Goal: Transaction & Acquisition: Purchase product/service

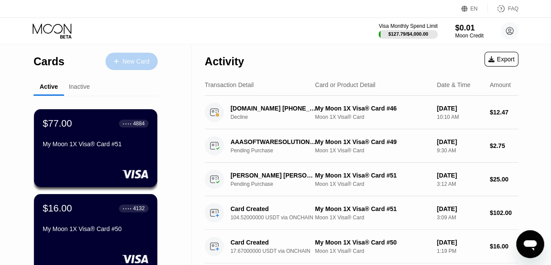
click at [146, 62] on div "New Card" at bounding box center [135, 61] width 27 height 7
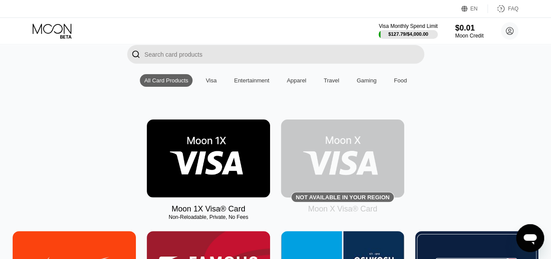
scroll to position [73, 0]
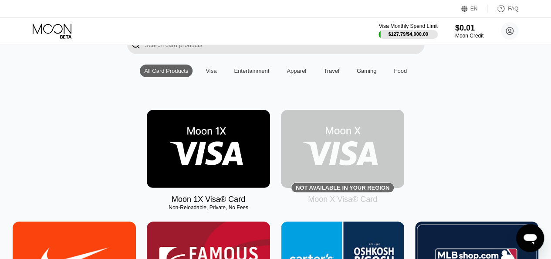
click at [222, 129] on img at bounding box center [208, 149] width 123 height 78
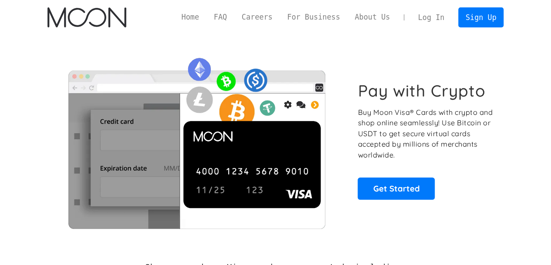
click at [440, 19] on link "Log In" at bounding box center [431, 17] width 41 height 19
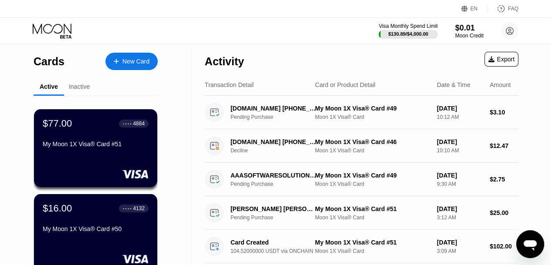
click at [126, 60] on div "New Card" at bounding box center [135, 61] width 27 height 7
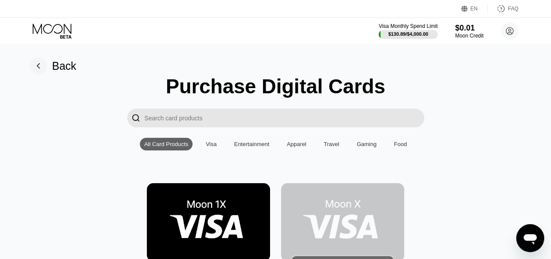
click at [210, 218] on img at bounding box center [208, 222] width 123 height 78
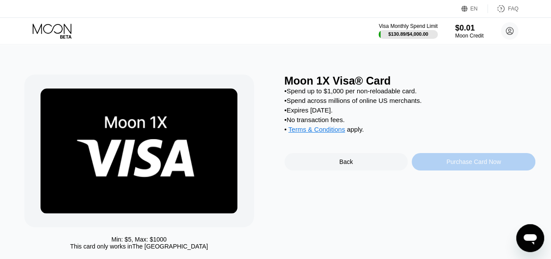
click at [464, 170] on div "Purchase Card Now" at bounding box center [474, 161] width 124 height 17
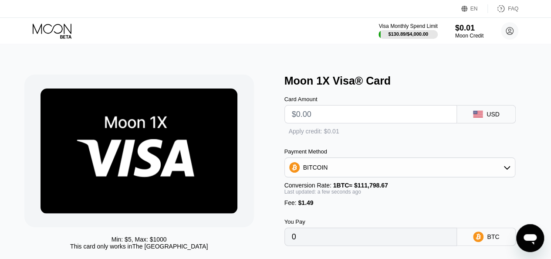
click at [364, 118] on input "text" at bounding box center [371, 113] width 158 height 17
type input "$2"
type input "0.00003122"
type input "0"
type input "$3"
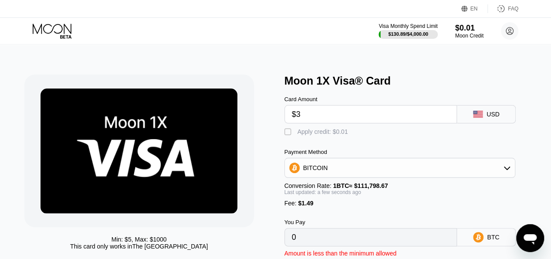
type input "0.00004017"
type input "$35"
type input "0.00032640"
type input "$350"
type input "0.00314396"
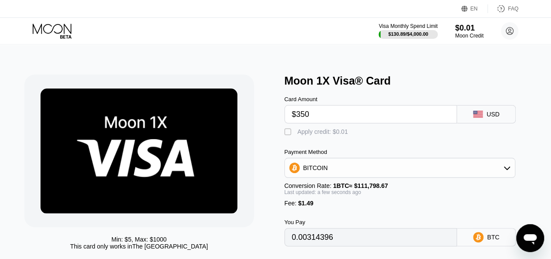
type input "$350"
click at [297, 136] on div " Apply credit: $0.01" at bounding box center [319, 132] width 68 height 9
click at [431, 168] on div "BITCOIN" at bounding box center [400, 167] width 230 height 17
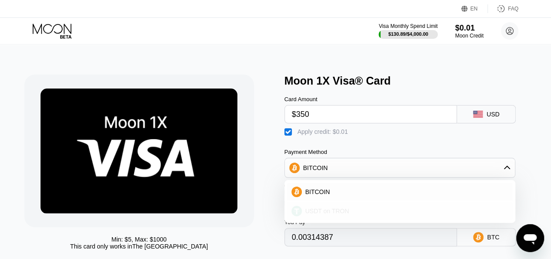
click at [375, 213] on div "USDT on TRON" at bounding box center [405, 210] width 207 height 7
type input "355.03"
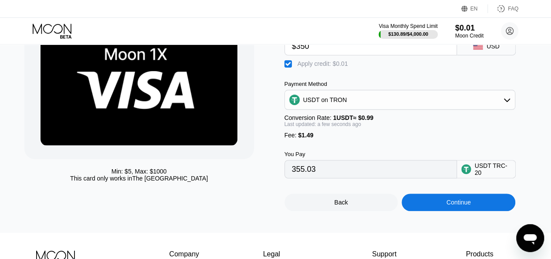
scroll to position [68, 0]
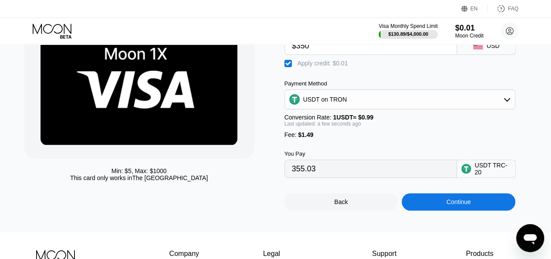
click at [471, 210] on div "Continue" at bounding box center [459, 201] width 114 height 17
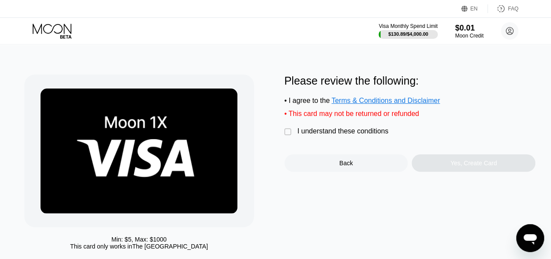
click at [364, 135] on div "I understand these conditions" at bounding box center [343, 131] width 91 height 8
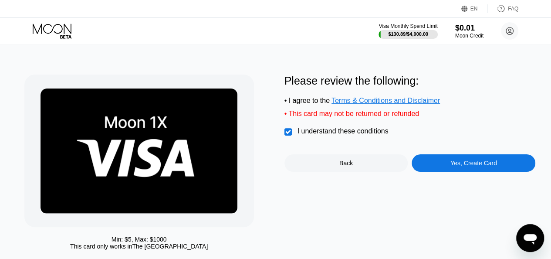
click at [493, 166] on div "Yes, Create Card" at bounding box center [474, 162] width 47 height 7
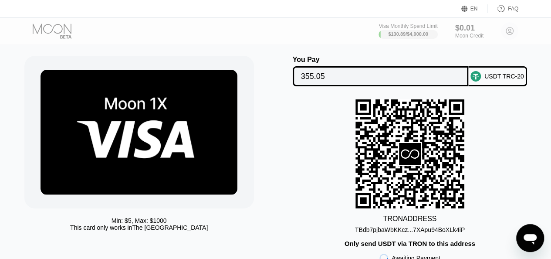
scroll to position [20, 0]
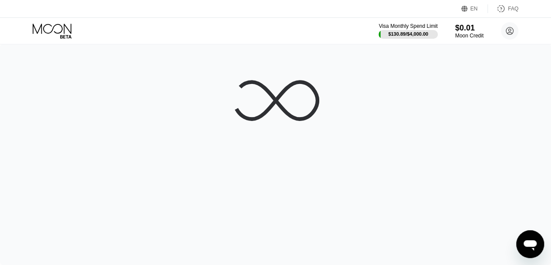
click at [45, 29] on icon at bounding box center [53, 31] width 41 height 15
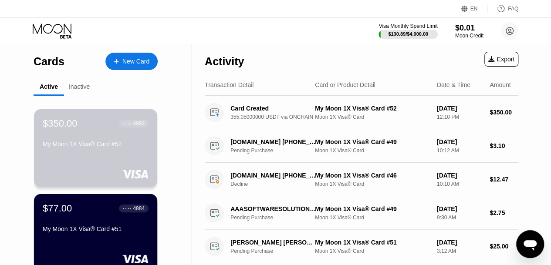
click at [99, 147] on div "My Moon 1X Visa® Card #52" at bounding box center [96, 144] width 106 height 7
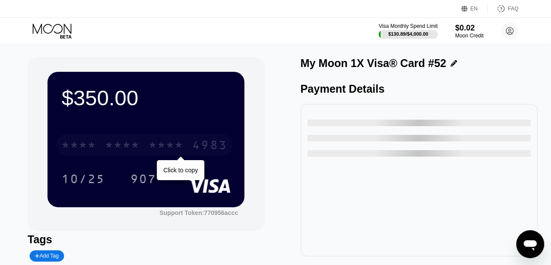
click at [101, 152] on div "* * * * * * * * * * * * 4983" at bounding box center [144, 145] width 176 height 22
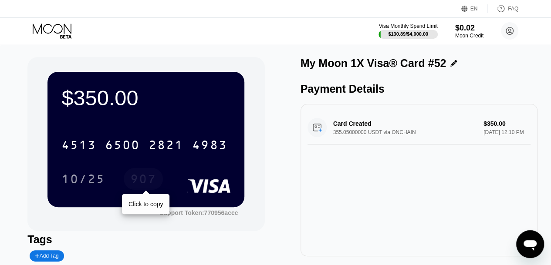
click at [137, 177] on div "907" at bounding box center [143, 180] width 26 height 14
click at [147, 186] on div "907" at bounding box center [143, 180] width 26 height 14
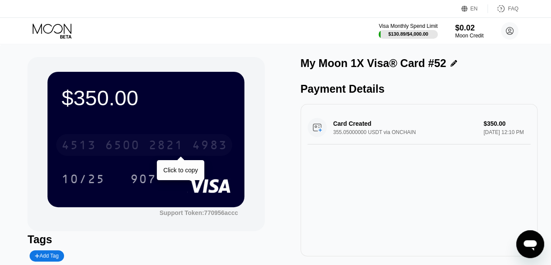
click at [135, 148] on div "6500" at bounding box center [122, 146] width 35 height 14
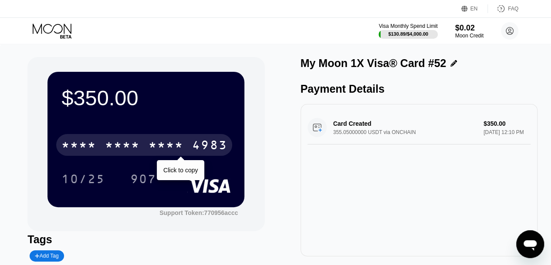
click at [187, 149] on div "* * * * * * * * * * * * 4983" at bounding box center [144, 145] width 176 height 22
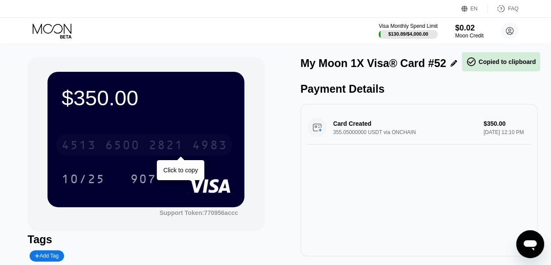
click at [187, 149] on div "4513 6500 2821 4983" at bounding box center [144, 145] width 176 height 22
click at [171, 149] on div "* * * *" at bounding box center [166, 146] width 35 height 14
